Goal: Task Accomplishment & Management: Manage account settings

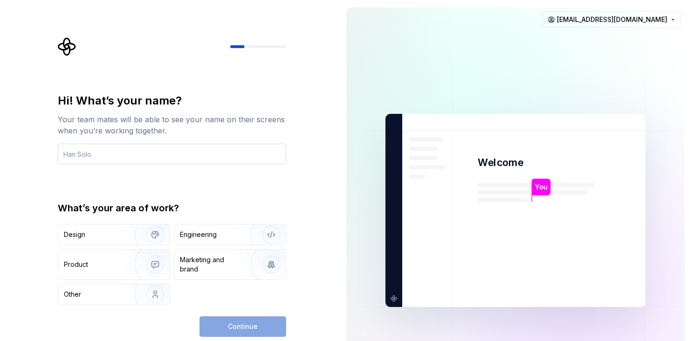
click at [105, 153] on input "text" at bounding box center [172, 154] width 228 height 21
type input "Ovidiu"
click at [5, 213] on div "Hi! What’s your name? Your team mates will be able to see your name on their sc…" at bounding box center [169, 210] width 339 height 421
click at [118, 236] on div "Design" at bounding box center [93, 234] width 59 height 9
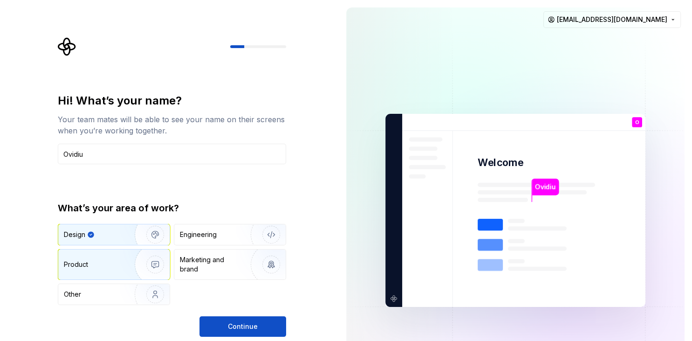
click at [111, 263] on div "Product" at bounding box center [95, 264] width 62 height 9
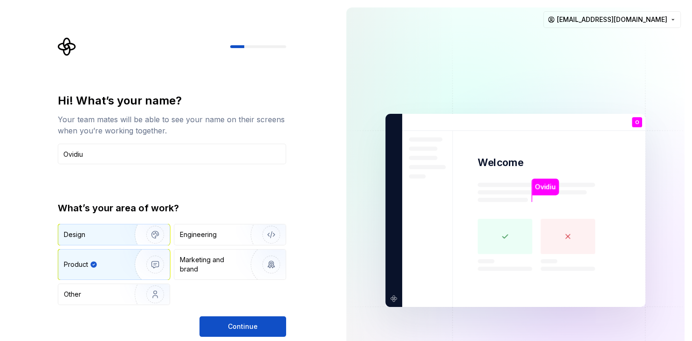
click at [104, 229] on div "Design" at bounding box center [113, 234] width 111 height 21
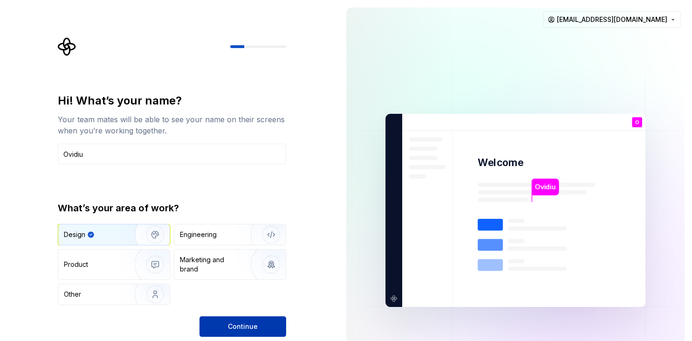
click at [238, 329] on span "Continue" at bounding box center [243, 326] width 30 height 9
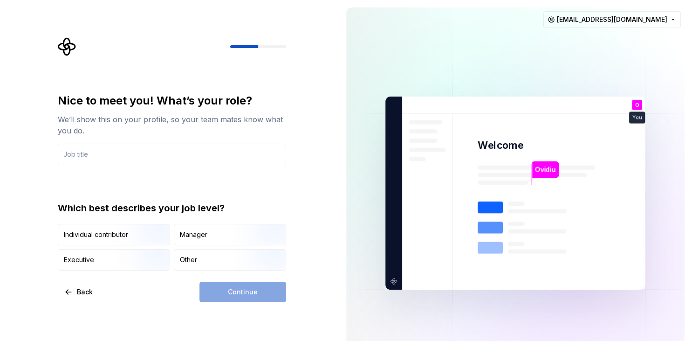
click at [118, 129] on div "We’ll show this on your profile, so your team mates know what you do." at bounding box center [172, 125] width 228 height 22
click at [100, 151] on input "text" at bounding box center [172, 154] width 228 height 21
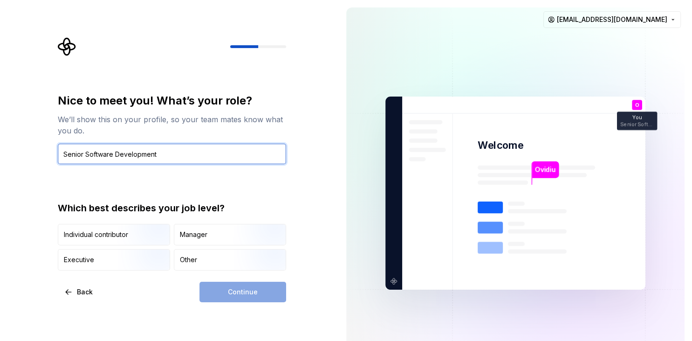
type input "Senior Software Development"
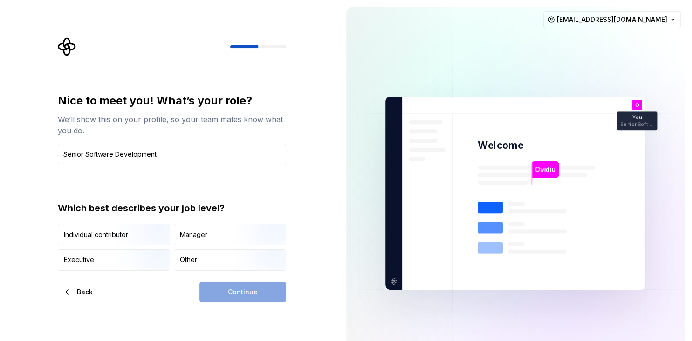
click at [133, 191] on div "Nice to meet you! What’s your role? We’ll show this on your profile, so your te…" at bounding box center [172, 181] width 228 height 177
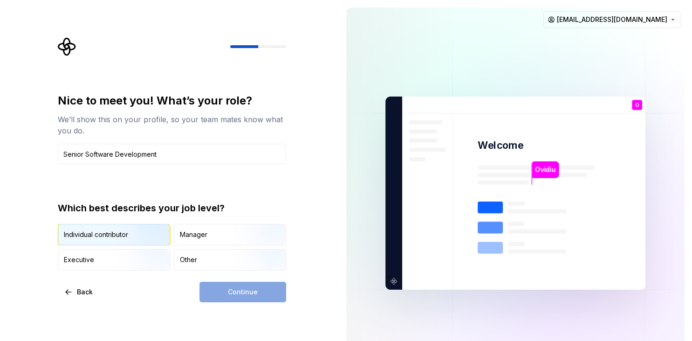
click at [109, 236] on div "Individual contributor" at bounding box center [96, 234] width 64 height 9
click at [236, 290] on span "Continue" at bounding box center [243, 291] width 30 height 9
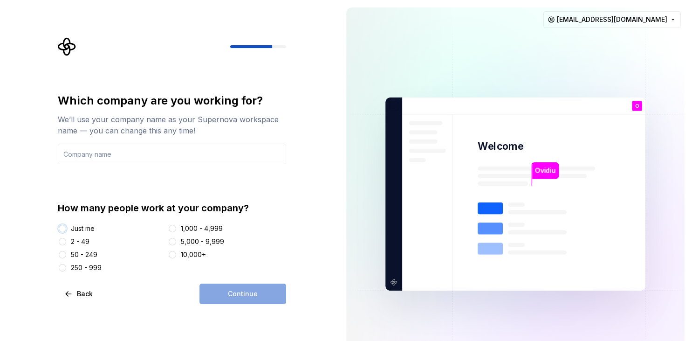
click at [62, 231] on button "Just me" at bounding box center [62, 228] width 7 height 7
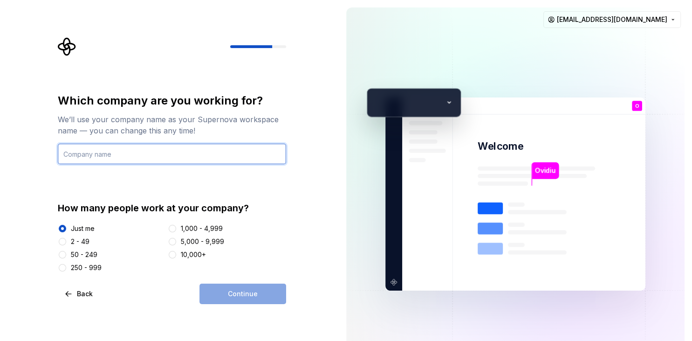
click at [102, 158] on input "text" at bounding box center [172, 154] width 228 height 21
click at [109, 158] on input "text" at bounding box center [172, 154] width 228 height 21
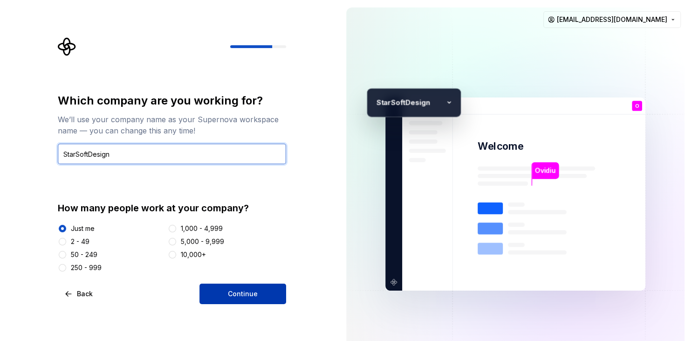
type input "StarSoftDesign"
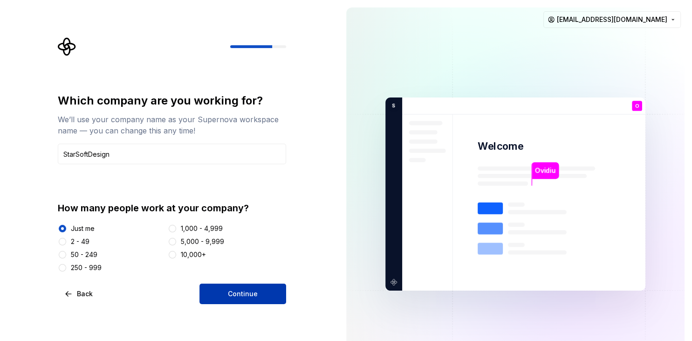
click at [244, 295] on span "Continue" at bounding box center [243, 293] width 30 height 9
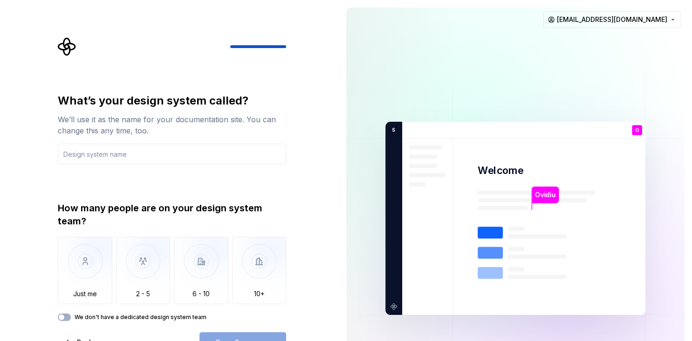
click at [169, 125] on div "We’ll use it as the name for your documentation site. You can change this any t…" at bounding box center [172, 125] width 228 height 22
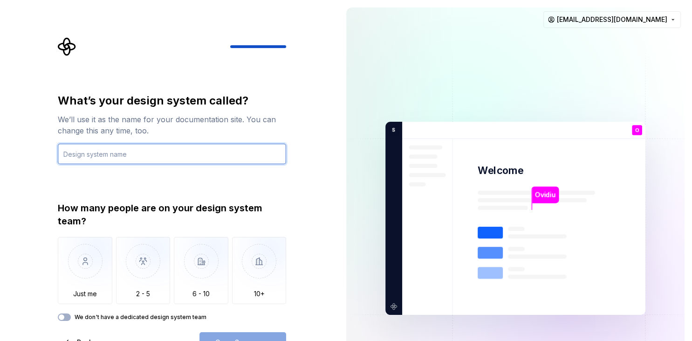
click at [129, 153] on input "text" at bounding box center [172, 154] width 228 height 21
type input "Star Systems"
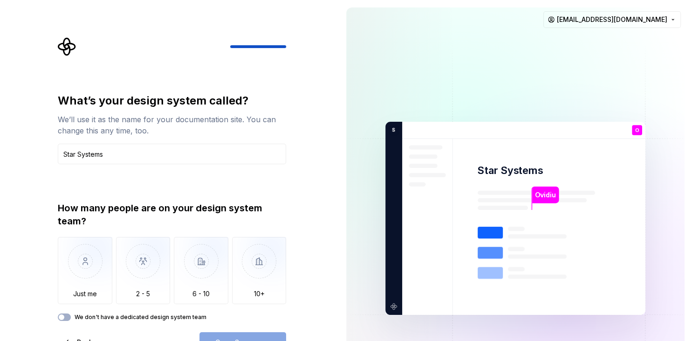
click at [159, 190] on div "What’s your design system called? We’ll use it as the name for your documentati…" at bounding box center [172, 207] width 228 height 228
click at [84, 264] on img "button" at bounding box center [85, 268] width 55 height 62
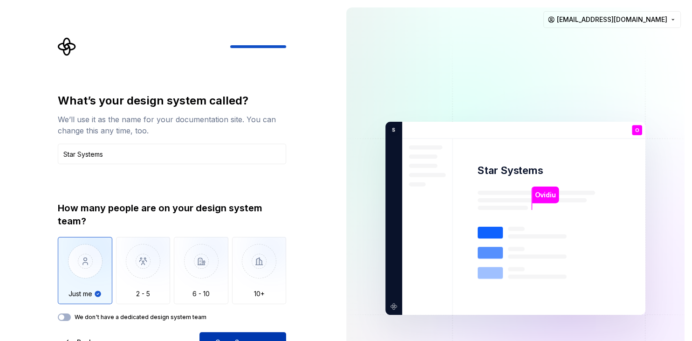
click at [253, 334] on button "Open Supernova" at bounding box center [243, 342] width 87 height 21
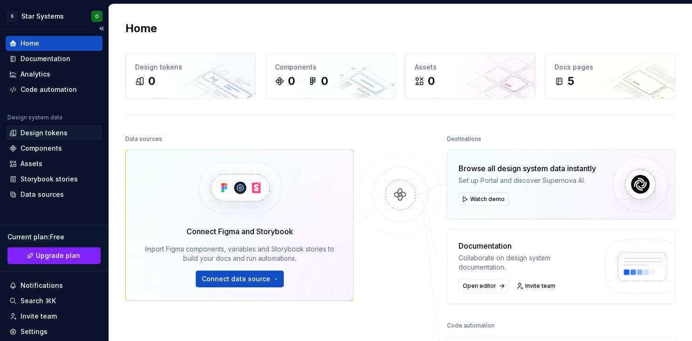
click at [53, 133] on div "Design tokens" at bounding box center [44, 132] width 47 height 9
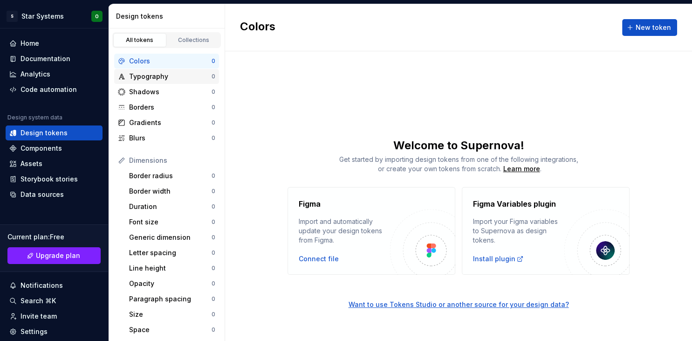
click at [141, 78] on div "Typography" at bounding box center [170, 76] width 83 height 9
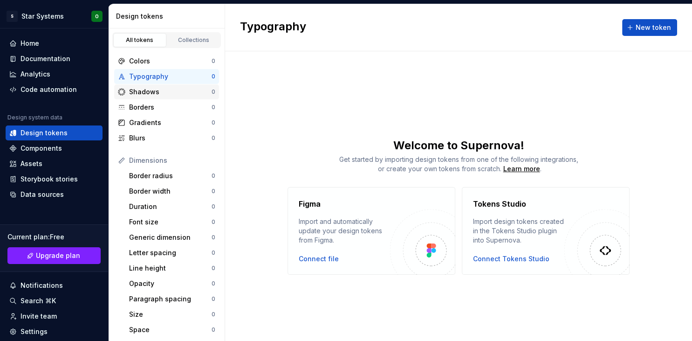
click at [145, 92] on div "Shadows" at bounding box center [170, 91] width 83 height 9
click at [143, 109] on div "Borders" at bounding box center [170, 107] width 83 height 9
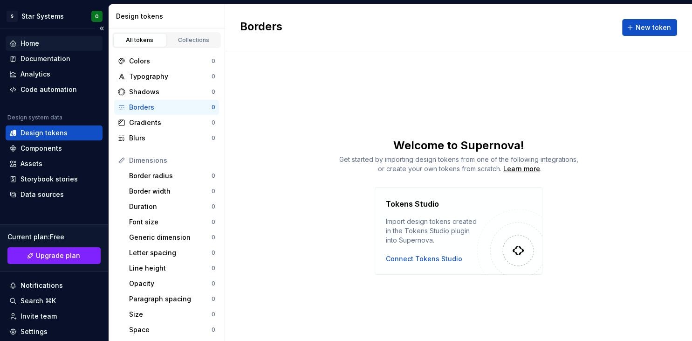
click at [27, 41] on div "Home" at bounding box center [30, 43] width 19 height 9
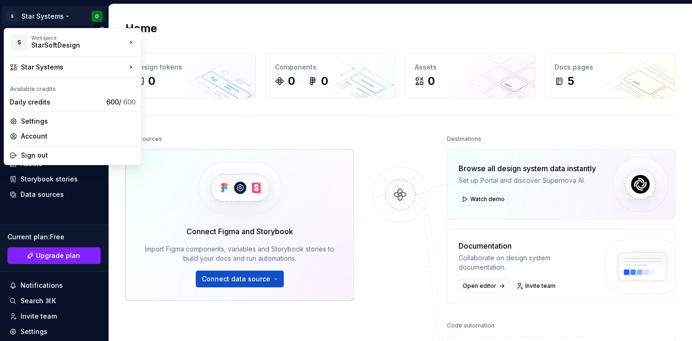
click at [100, 16] on html "S Star Systems O Home Documentation Analytics Code automation Design system dat…" at bounding box center [346, 170] width 692 height 341
click at [67, 126] on div "Settings" at bounding box center [72, 121] width 133 height 15
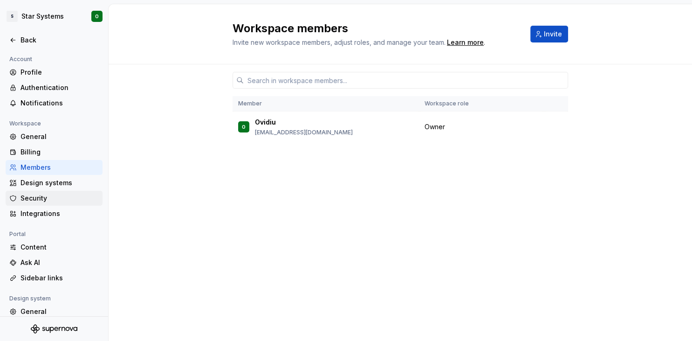
click at [42, 196] on div "Security" at bounding box center [60, 198] width 78 height 9
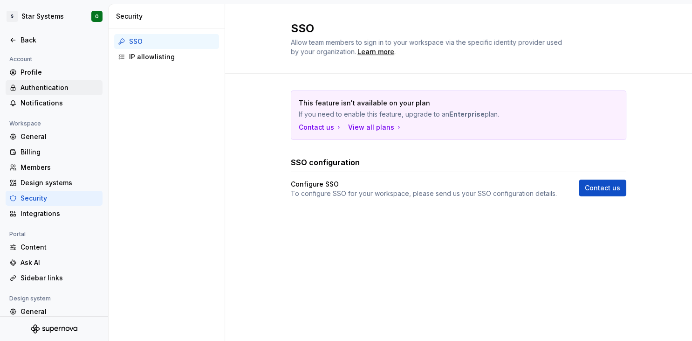
click at [35, 84] on div "Authentication" at bounding box center [60, 87] width 78 height 9
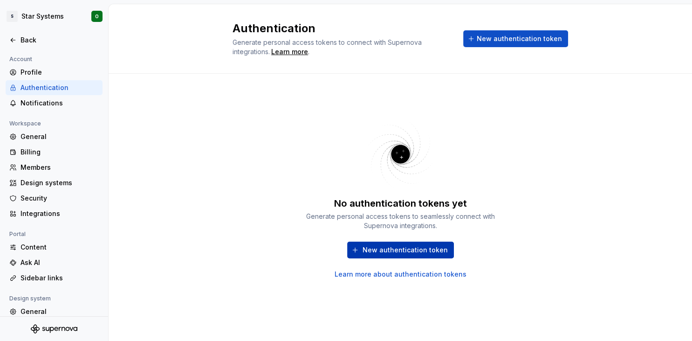
click at [407, 252] on span "New authentication token" at bounding box center [405, 249] width 85 height 9
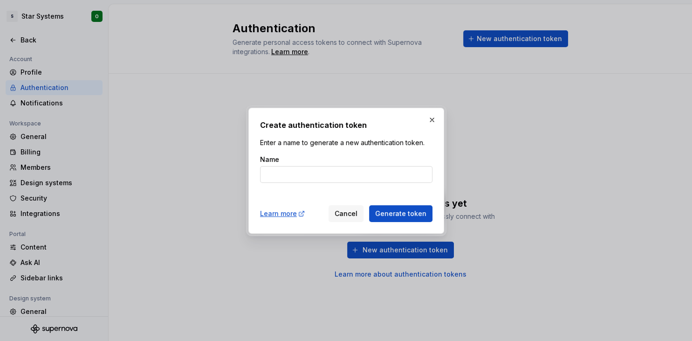
click at [293, 174] on input "Name" at bounding box center [346, 174] width 173 height 17
type input "Ovidiu"
click at [411, 211] on span "Generate token" at bounding box center [400, 213] width 51 height 9
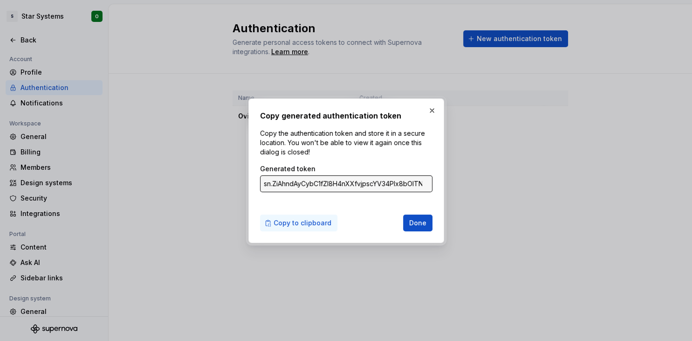
click at [302, 227] on span "Copy to clipboard" at bounding box center [303, 222] width 58 height 9
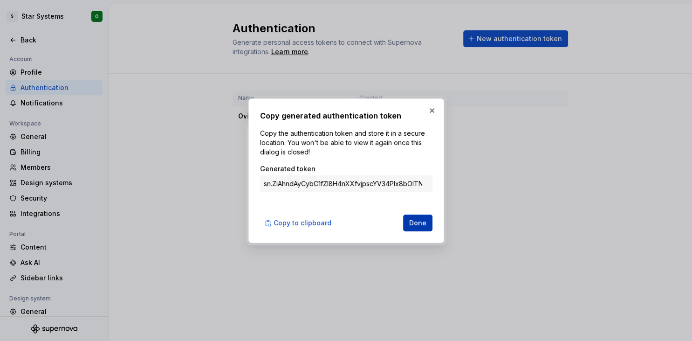
click at [426, 225] on span "Done" at bounding box center [417, 222] width 17 height 9
